Goal: Transaction & Acquisition: Purchase product/service

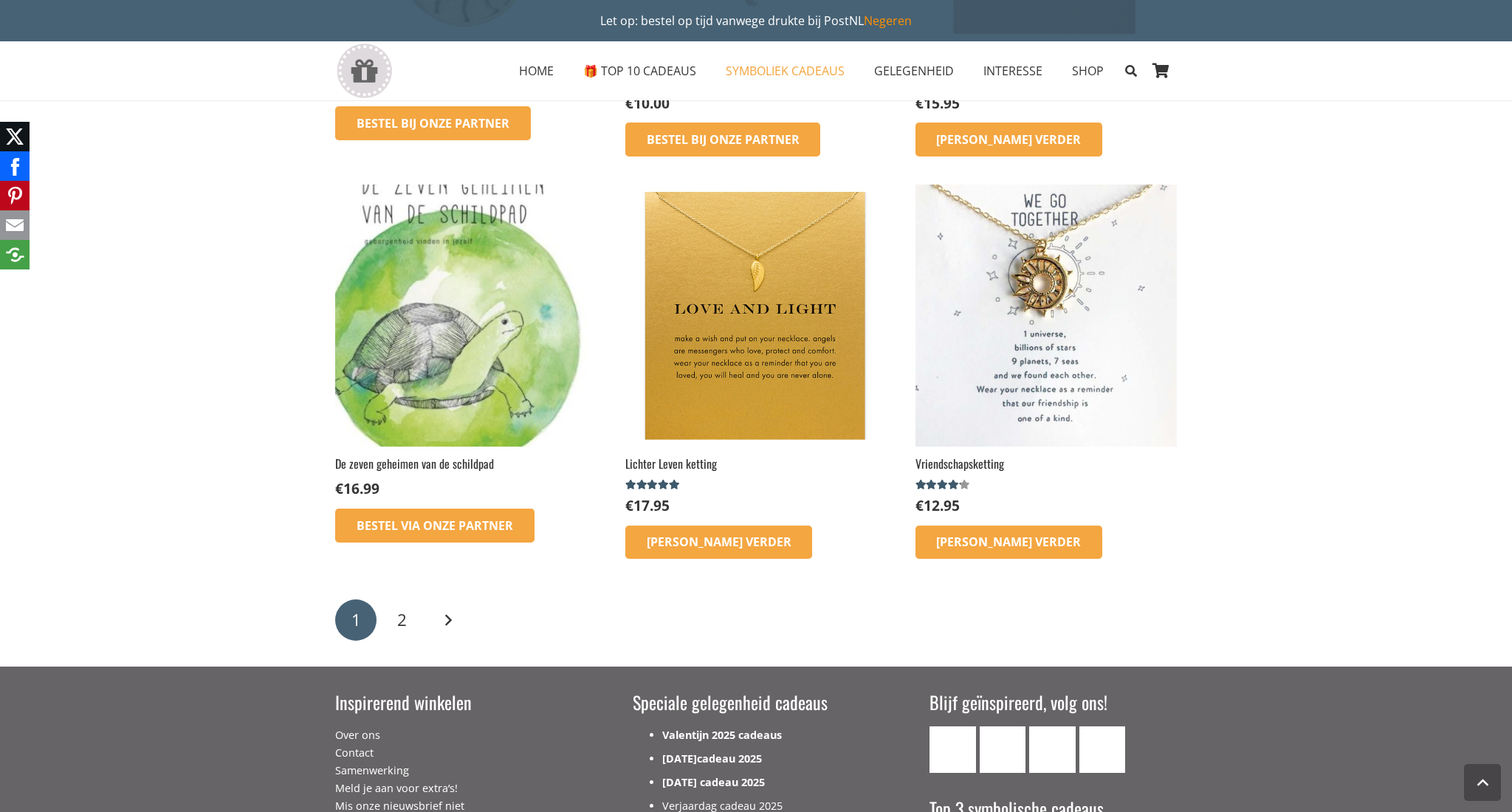
scroll to position [2026, 0]
click at [447, 612] on link "Volgende" at bounding box center [448, 619] width 41 height 41
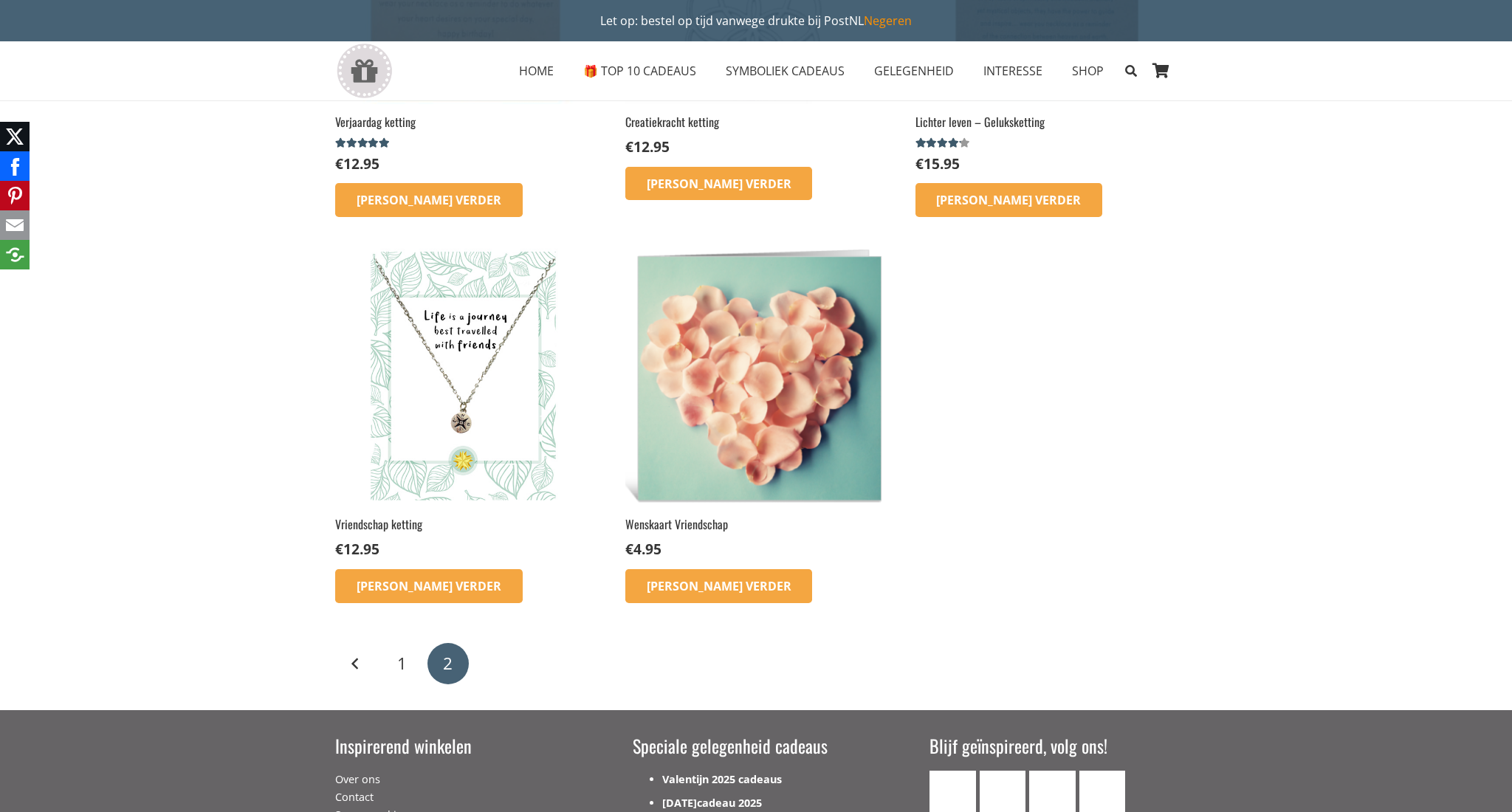
scroll to position [429, 0]
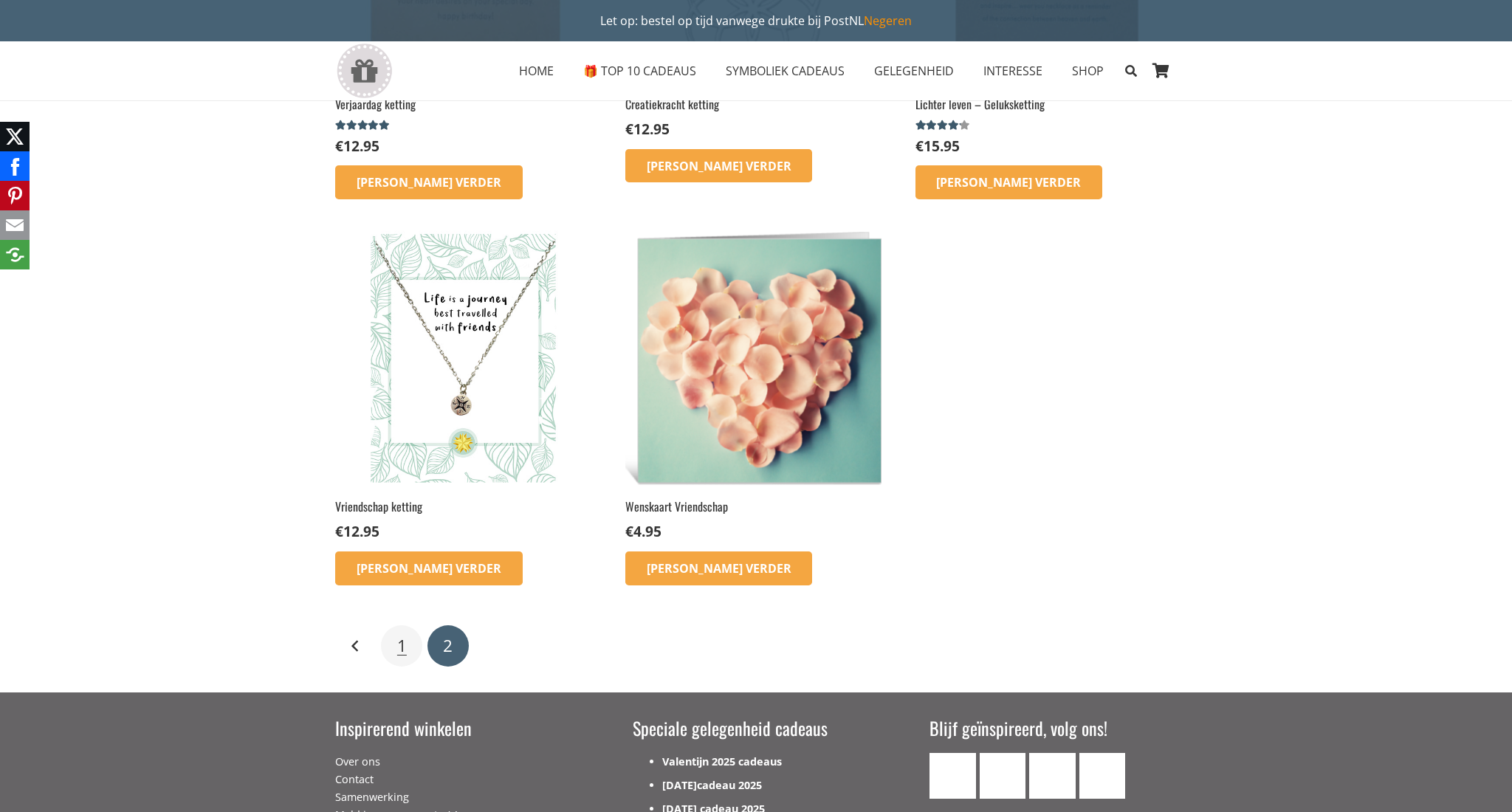
click at [403, 647] on span "1" at bounding box center [402, 645] width 10 height 23
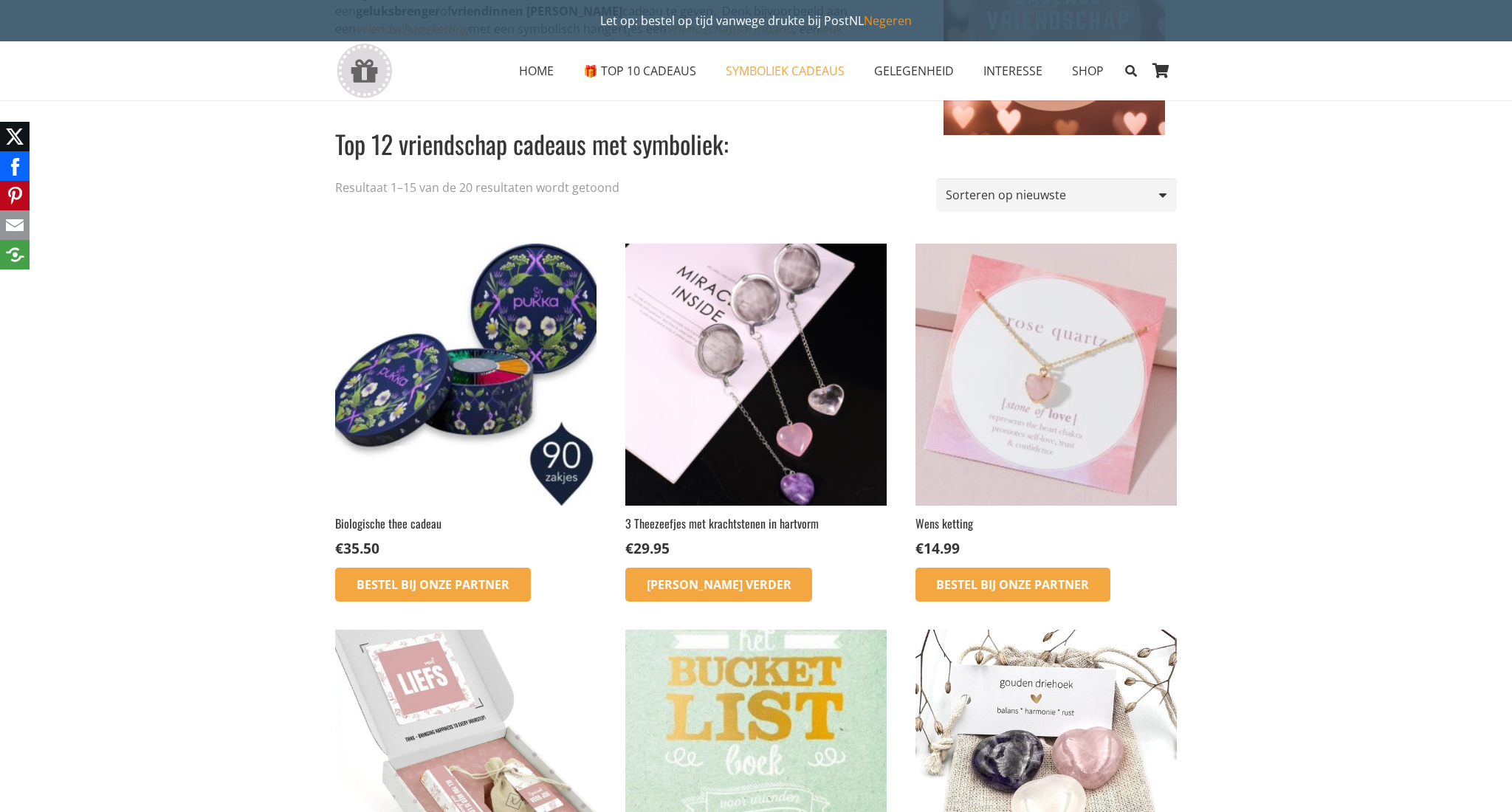
scroll to position [278, 0]
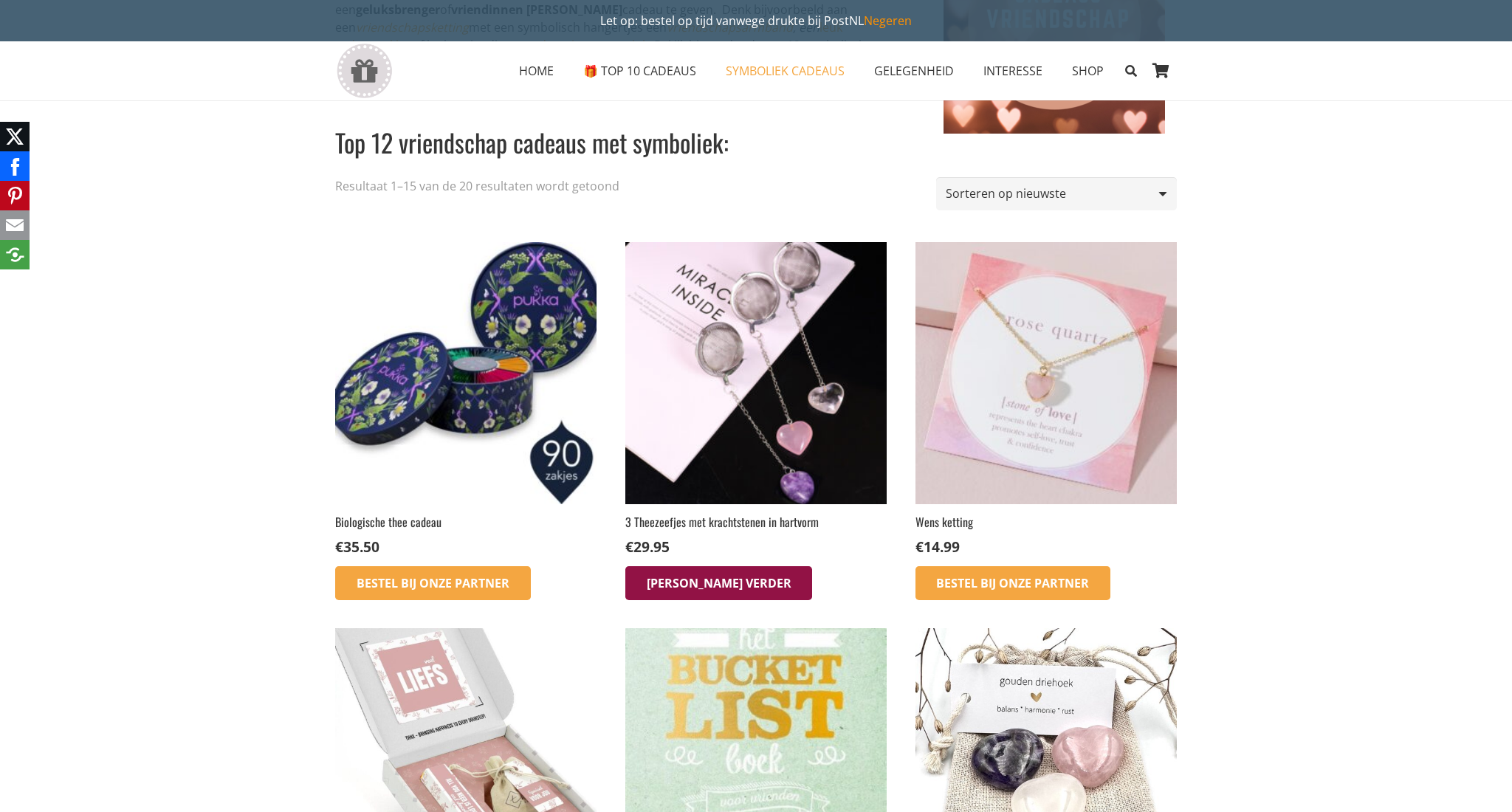
click at [711, 589] on link "[PERSON_NAME] verder" at bounding box center [719, 582] width 187 height 34
